Goal: Task Accomplishment & Management: Manage account settings

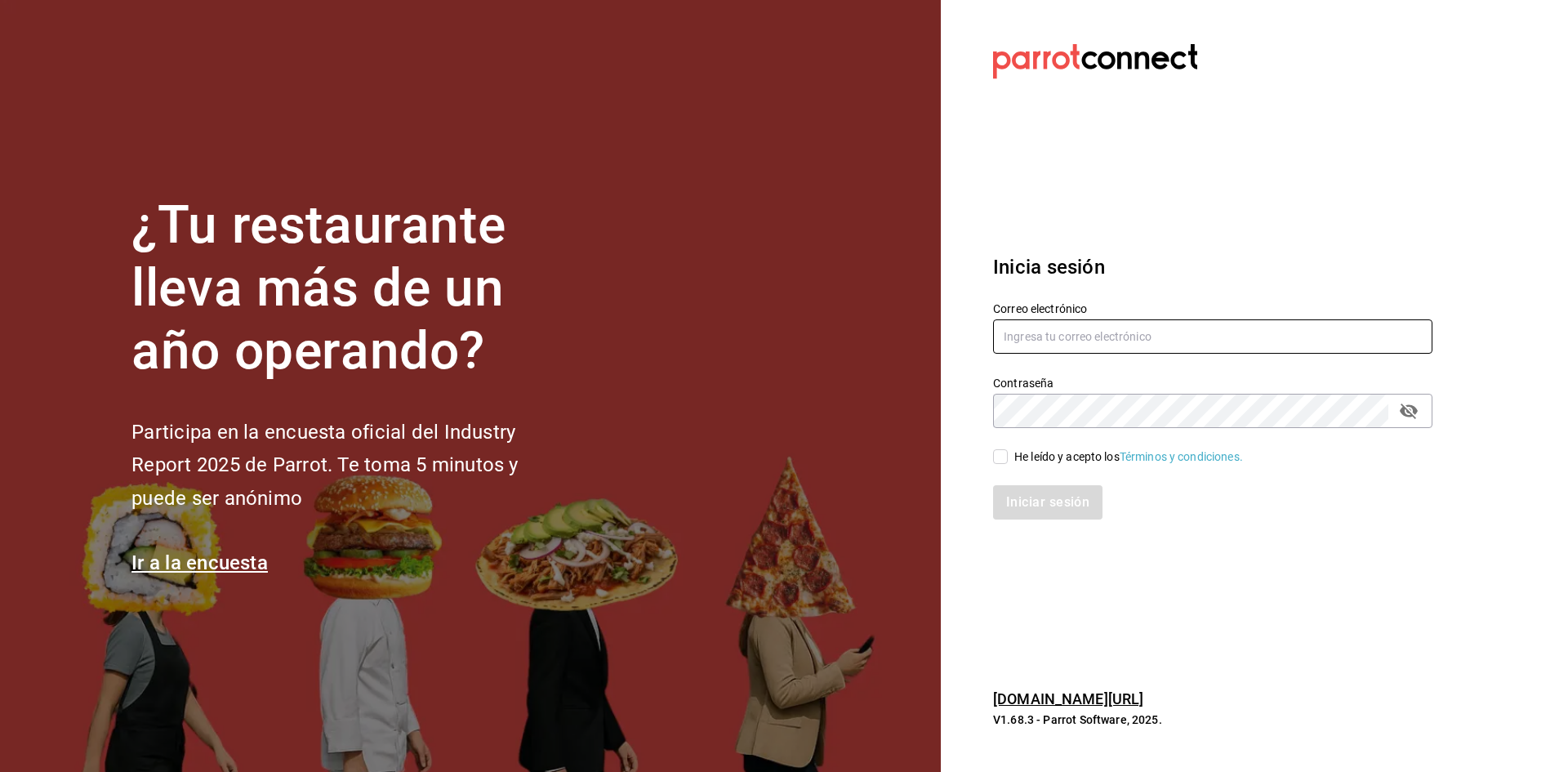
click at [1083, 339] on input "text" at bounding box center [1213, 337] width 439 height 34
type input "[EMAIL_ADDRESS][DOMAIN_NAME]"
click at [1002, 454] on input "He leído y acepto los Términos y condiciones." at bounding box center [1000, 456] width 15 height 15
checkbox input "true"
click at [1040, 511] on button "Iniciar sesión" at bounding box center [1048, 502] width 111 height 34
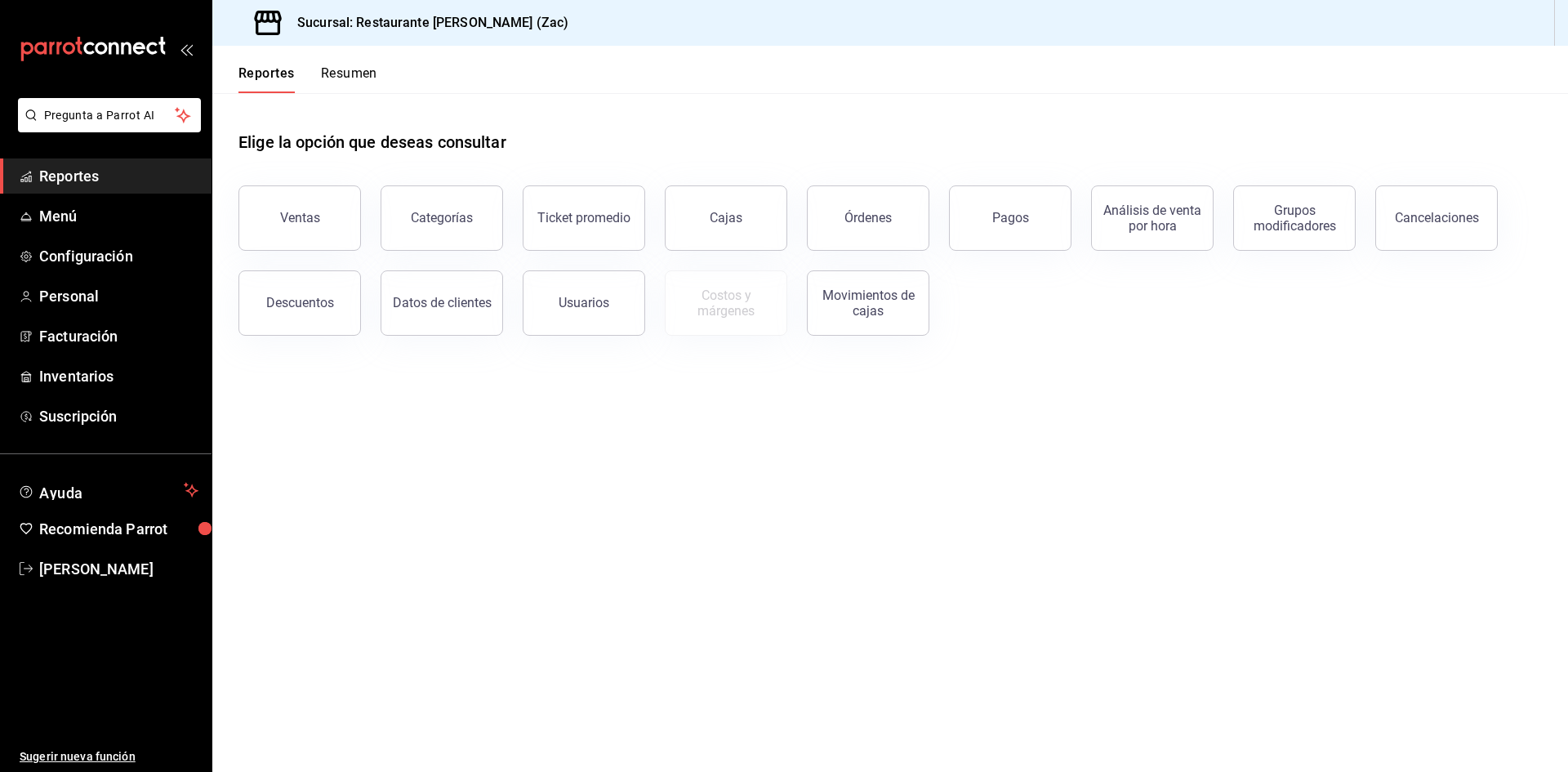
click at [128, 184] on span "Reportes" at bounding box center [119, 176] width 160 height 22
click at [124, 220] on span "Menú" at bounding box center [119, 216] width 160 height 22
